Goal: Task Accomplishment & Management: Use online tool/utility

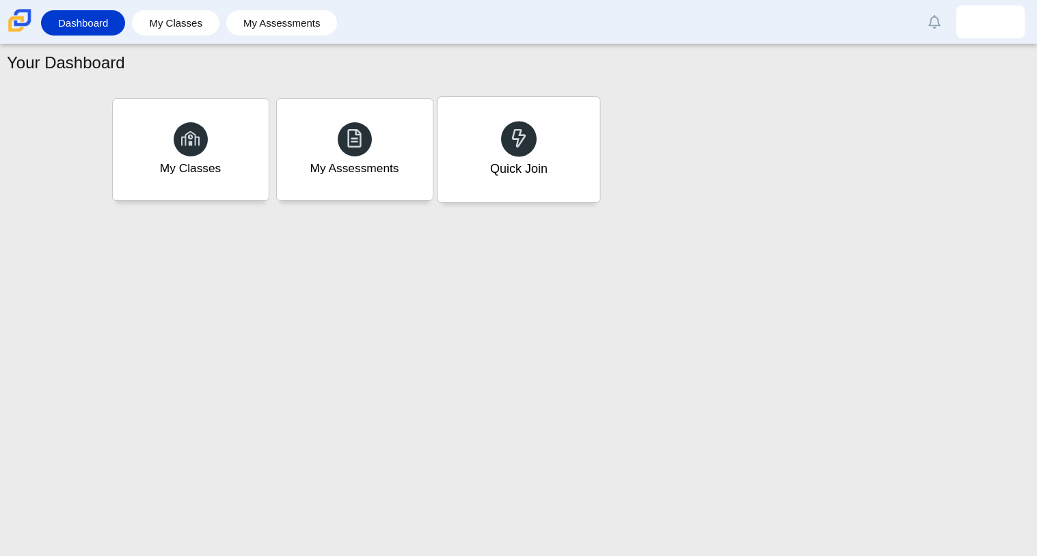
click at [577, 139] on div "Quick Join" at bounding box center [518, 149] width 162 height 105
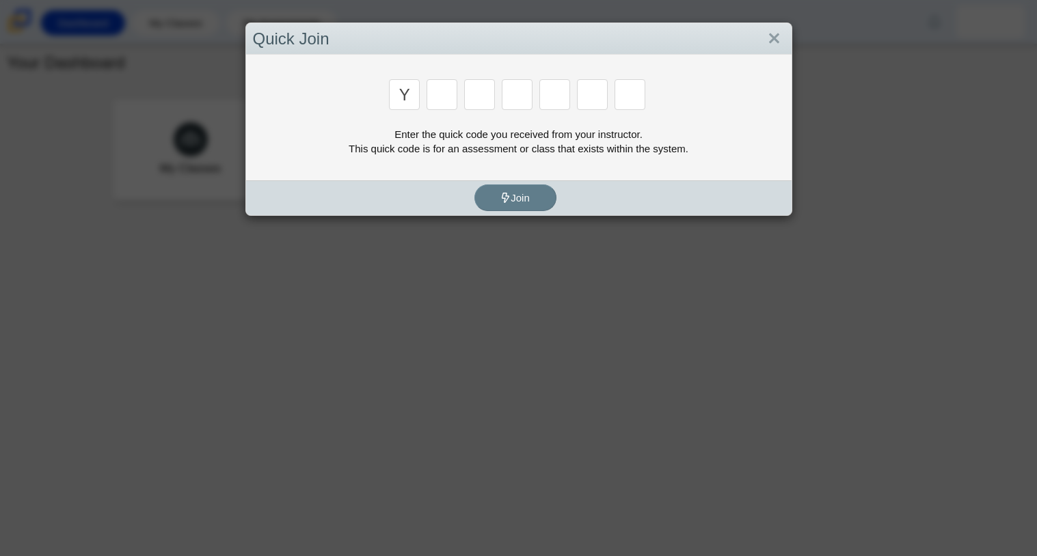
type input "y"
type input "3"
type input "k"
type input "e"
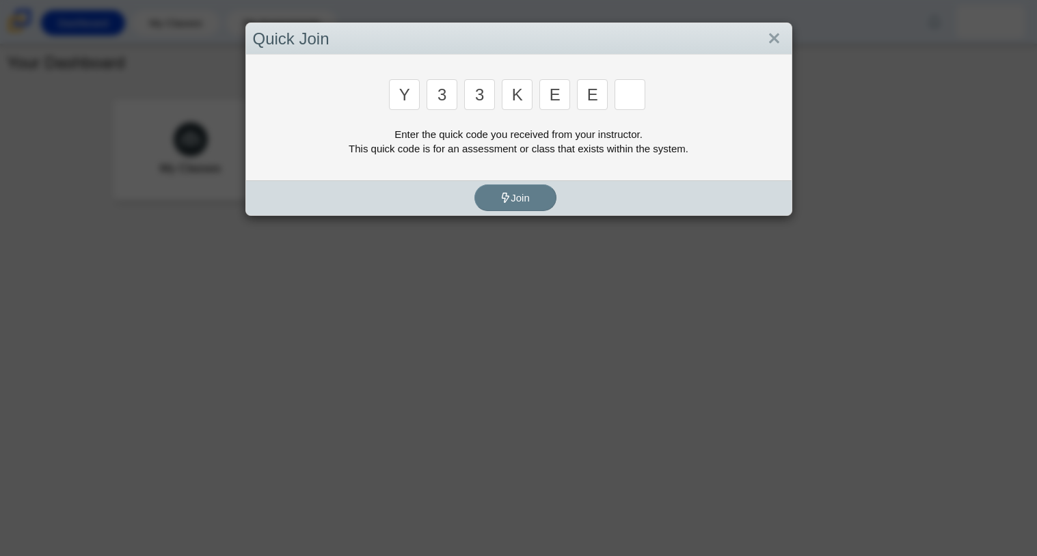
type input "e"
type input "4"
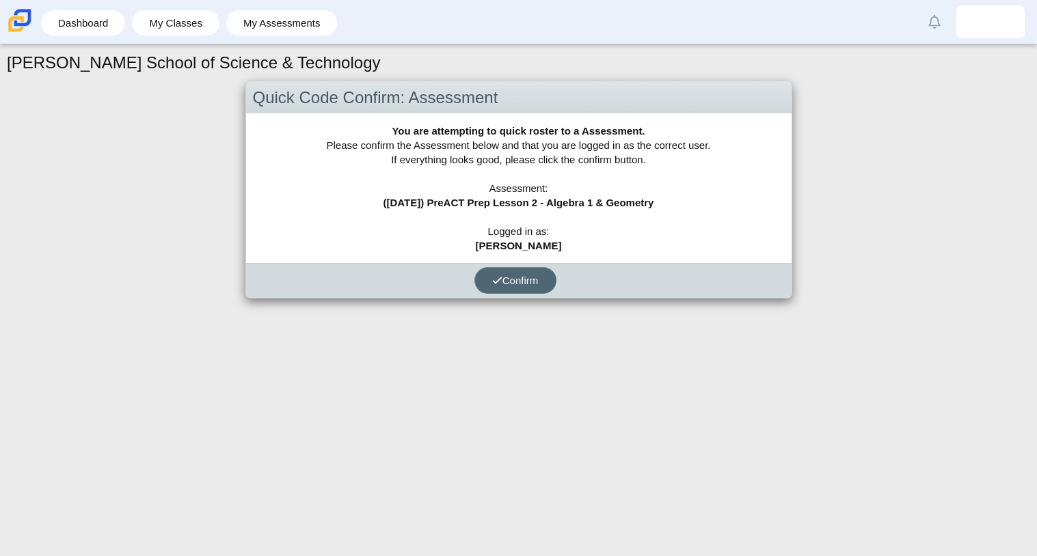
click at [511, 280] on span "Confirm" at bounding box center [515, 281] width 46 height 12
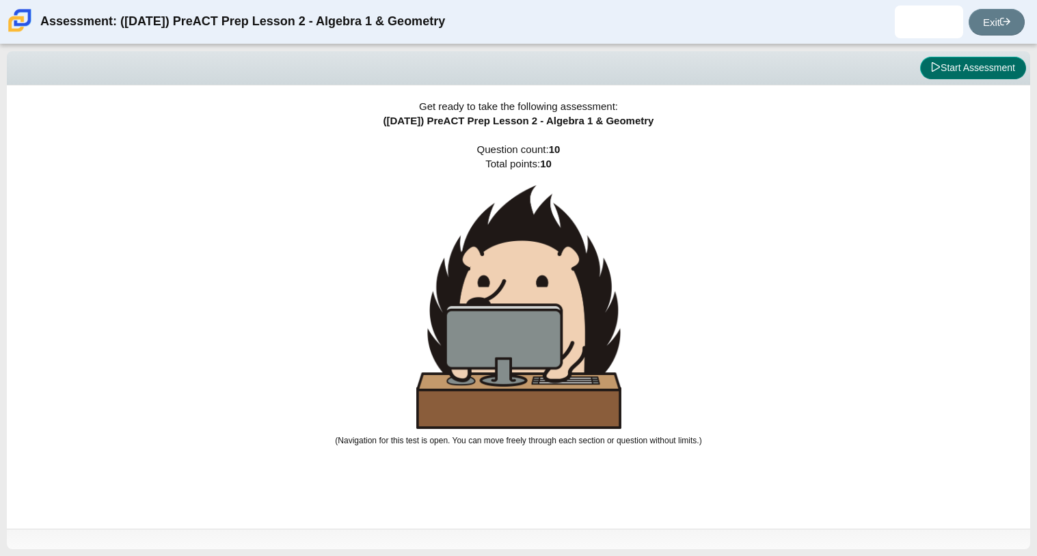
click at [1005, 74] on button "Start Assessment" at bounding box center [973, 68] width 106 height 23
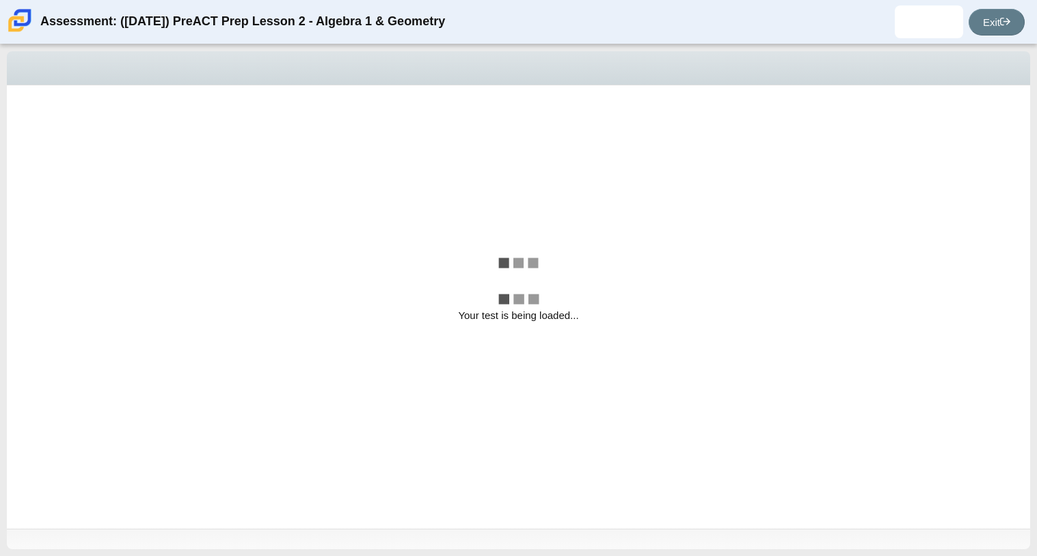
select select "ce81fe10-bf29-4b5e-8bd7-4f47f2fed4d8"
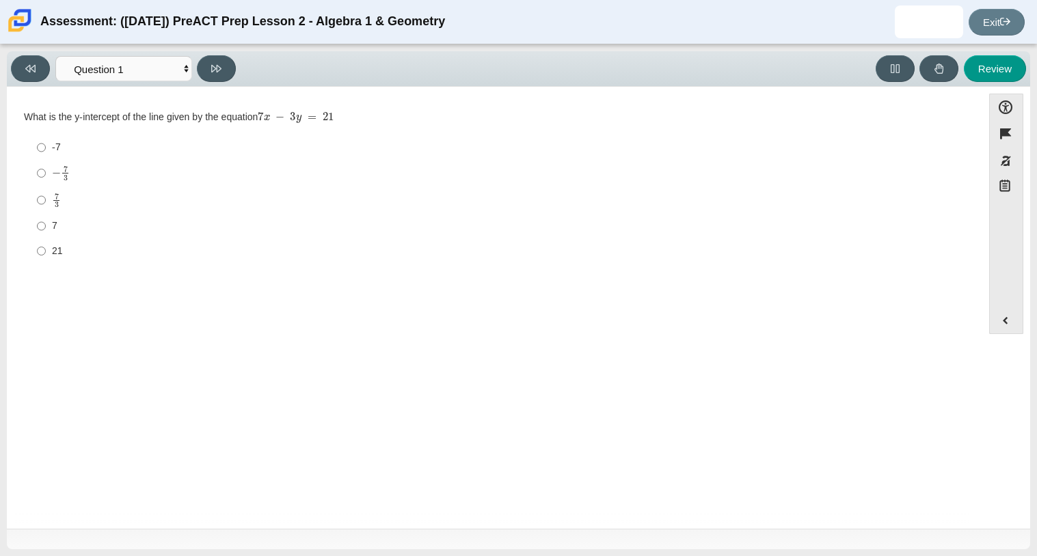
click at [340, 130] on div "What is the y-intercept of the line given by the equation 7 x − 3 y = 21 Respon…" at bounding box center [494, 188] width 941 height 154
drag, startPoint x: 70, startPoint y: 118, endPoint x: 362, endPoint y: 148, distance: 294.1
click at [362, 148] on div "What is the y-intercept of the line given by the equation 7 x − 3 y = 21 Respon…" at bounding box center [494, 188] width 941 height 154
click at [362, 148] on div "-7" at bounding box center [505, 148] width 906 height 14
click at [46, 148] on input "-7 -7" at bounding box center [41, 147] width 9 height 25
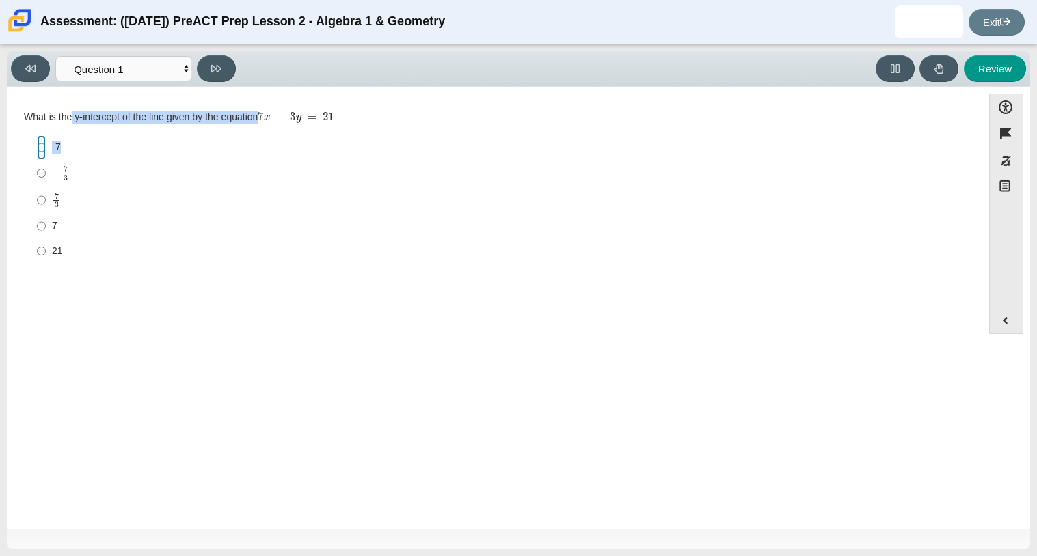
radio input "true"
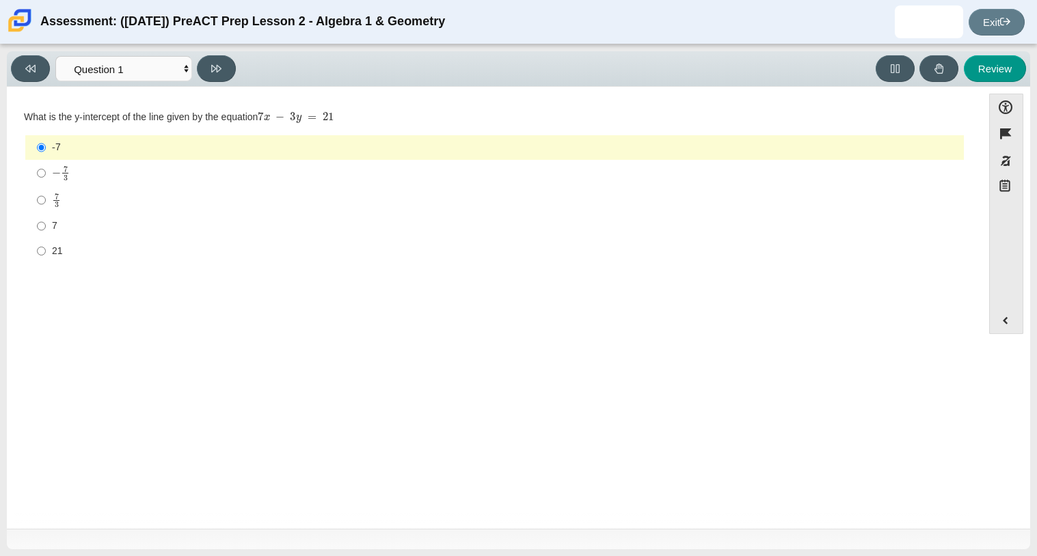
click at [256, 205] on div "7 3" at bounding box center [505, 201] width 906 height 16
click at [46, 205] on input "7 3 7 thirds" at bounding box center [41, 200] width 9 height 27
radio input "true"
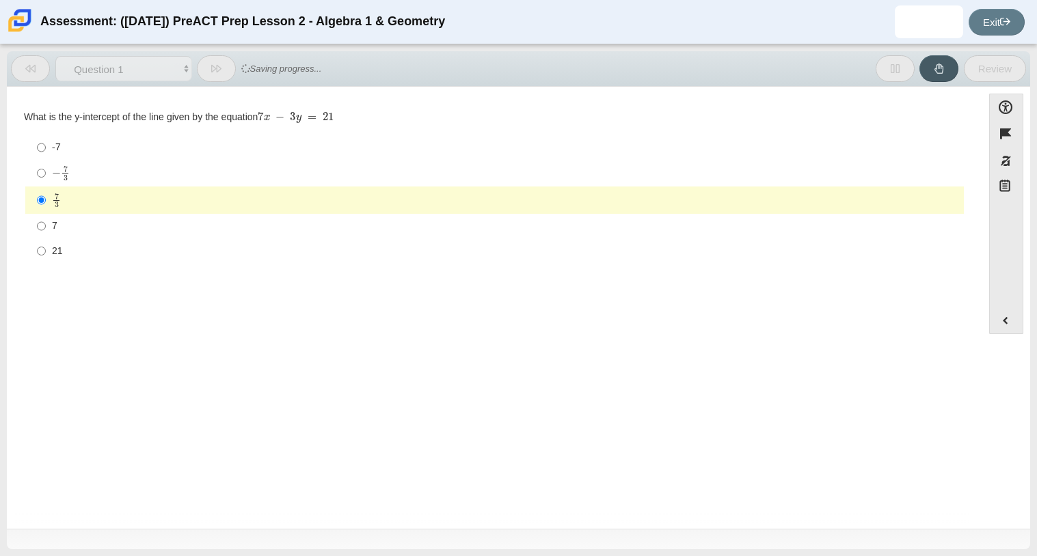
click at [247, 215] on label "7 7" at bounding box center [495, 226] width 936 height 25
click at [46, 215] on input "7 7" at bounding box center [41, 226] width 9 height 25
radio input "true"
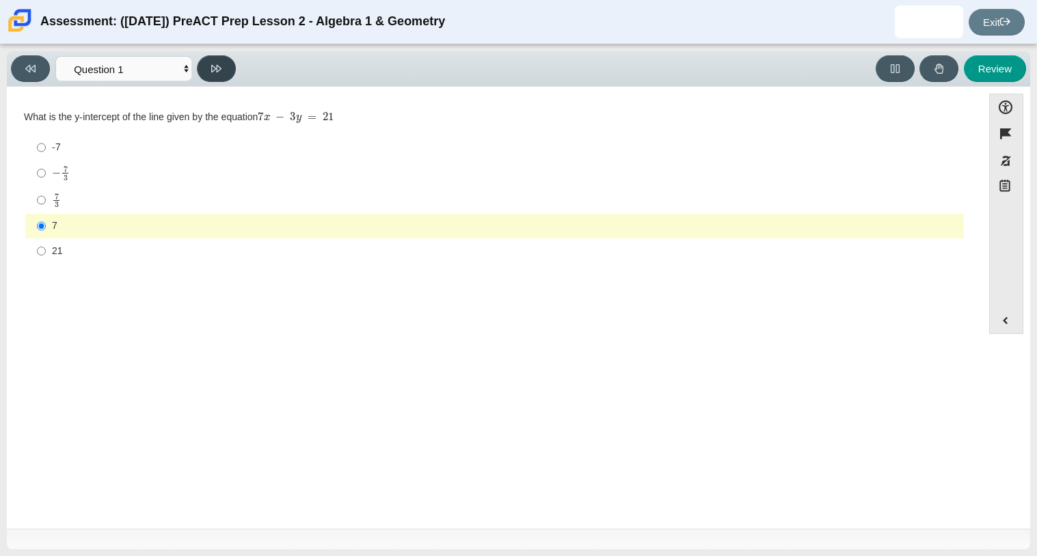
click at [227, 61] on button at bounding box center [216, 68] width 39 height 27
select select "96b71634-eacb-4f7e-8aef-411727d9bcba"
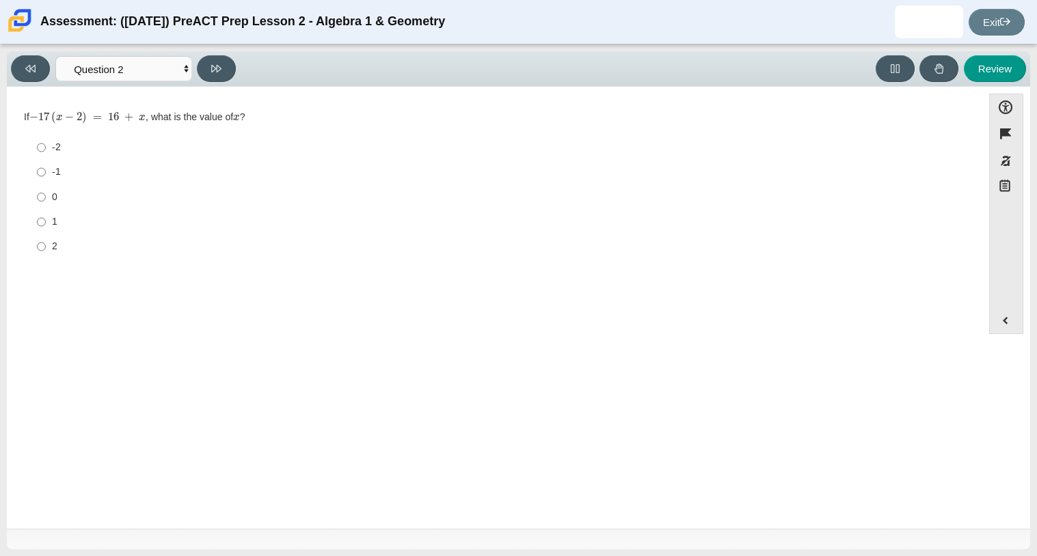
click at [60, 166] on div "-1" at bounding box center [505, 172] width 906 height 14
click at [46, 166] on input "-1 -1" at bounding box center [41, 172] width 9 height 25
radio input "true"
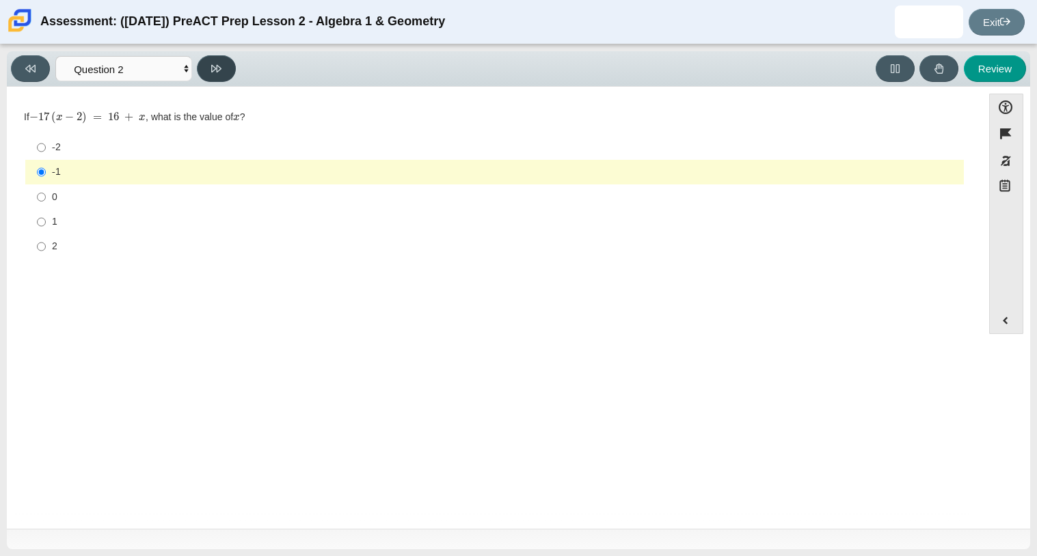
click at [215, 66] on icon at bounding box center [216, 69] width 10 height 8
select select "89427bb7-e313-4f00-988f-8b8255897029"
